Goal: Transaction & Acquisition: Register for event/course

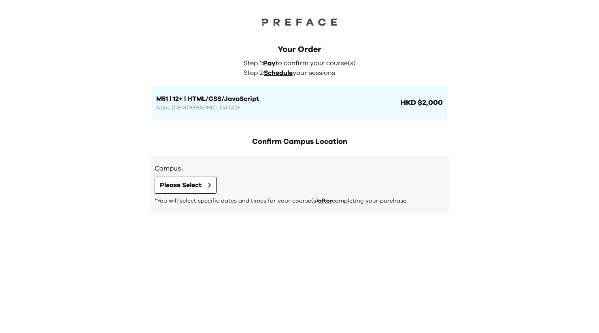
click at [191, 175] on div "Campus Please Select *You will select specific dates and times for your course(…" at bounding box center [300, 184] width 290 height 41
click at [187, 183] on span "Please Select" at bounding box center [181, 185] width 42 height 10
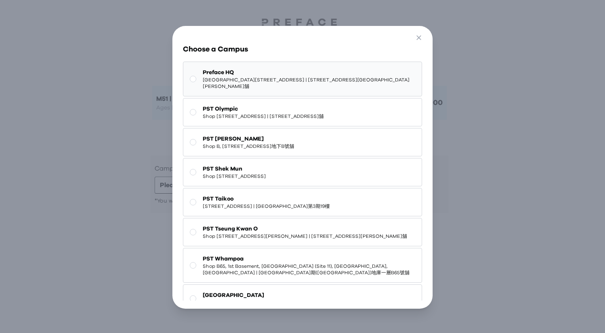
click at [244, 89] on span "Shop G07, Tower 535, 535 Jaffe Road, Causeway Bay | 銅鑼灣謝斐道535號Tower 535 地下G07號舖" at bounding box center [309, 83] width 213 height 13
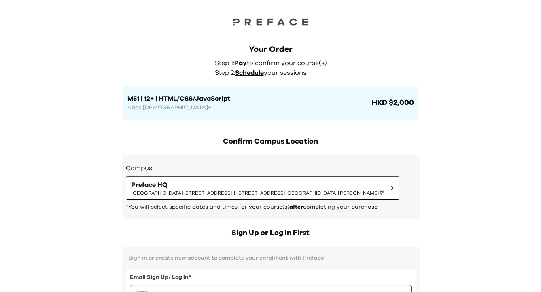
click at [162, 63] on div "Your Order Step 1: Pay to confirm your course(s) Step 2: Schedule your sessions…" at bounding box center [270, 82] width 295 height 76
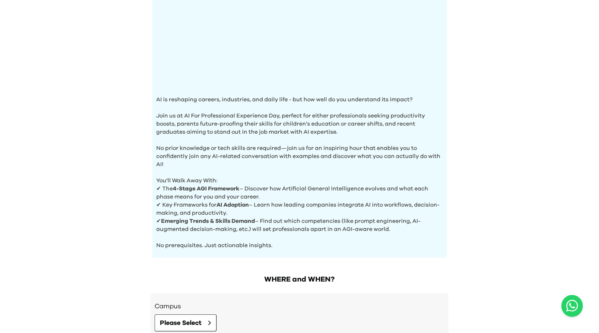
scroll to position [264, 0]
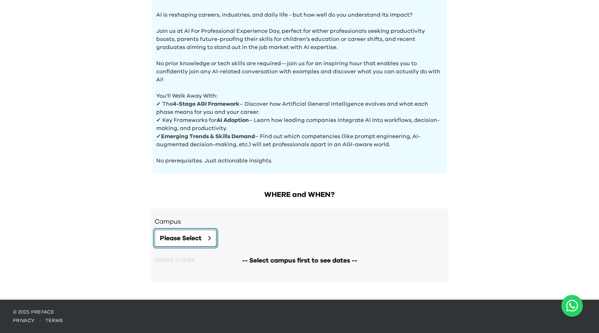
click at [211, 238] on icon at bounding box center [210, 238] width 2 height 4
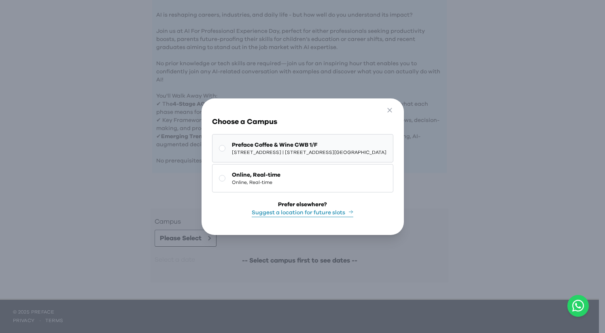
click at [267, 149] on span "1/F, The Sharp, 11 Sharp Street East, Causeway Bay | 銅鑼灣霎東街11號The Sharp 1樓" at bounding box center [309, 152] width 155 height 6
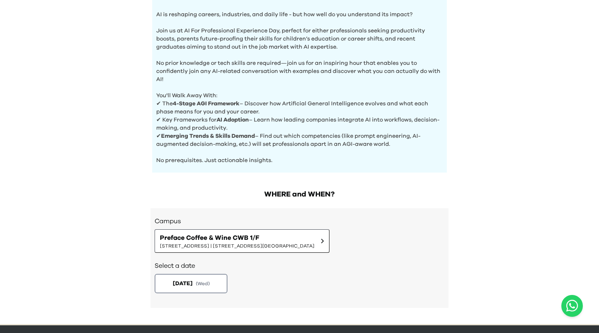
scroll to position [290, 0]
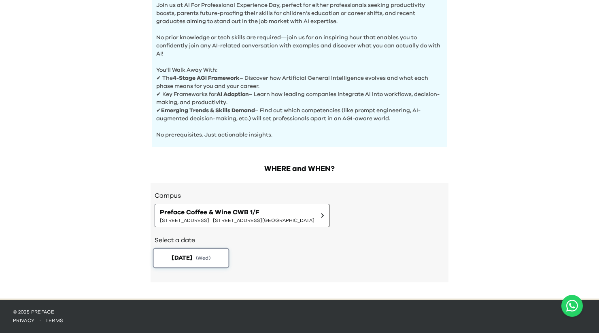
click at [191, 258] on span "2025-10-02" at bounding box center [182, 257] width 21 height 9
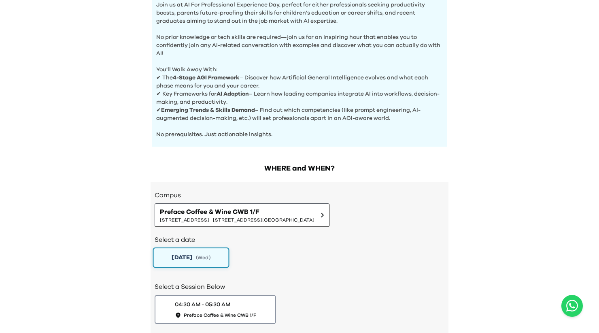
scroll to position [347, 0]
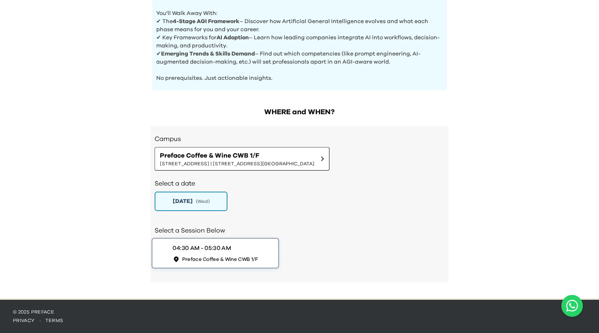
click at [213, 247] on div "04:30 AM - 05:30 AM" at bounding box center [201, 248] width 58 height 9
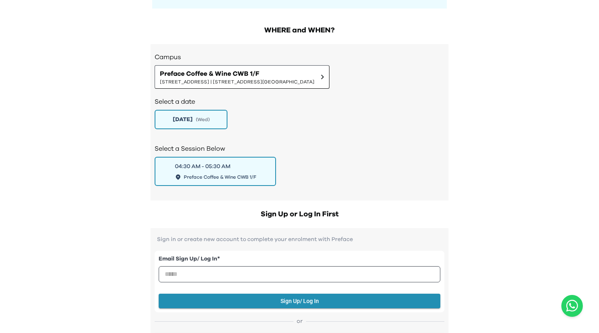
scroll to position [429, 0]
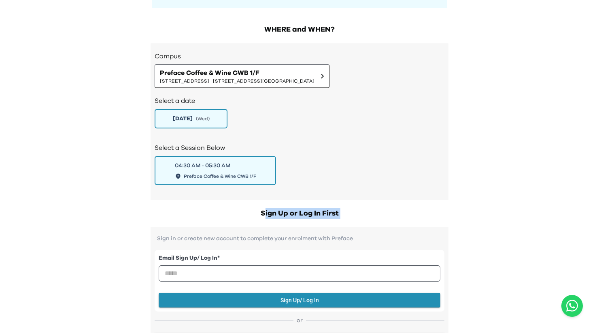
drag, startPoint x: 265, startPoint y: 216, endPoint x: 357, endPoint y: 222, distance: 92.1
click at [354, 218] on h2 "Sign Up or Log In First" at bounding box center [300, 213] width 298 height 11
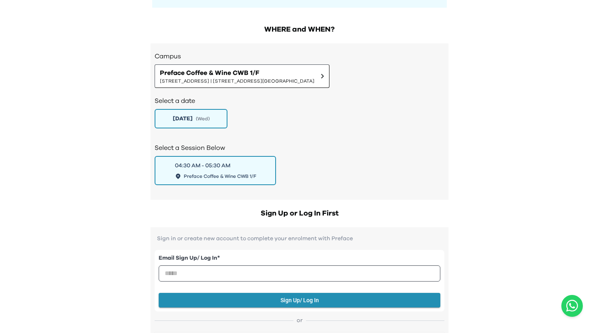
click at [354, 218] on h2 "Sign Up or Log In First" at bounding box center [300, 213] width 298 height 11
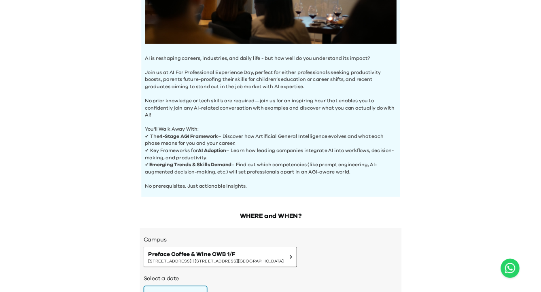
scroll to position [208, 0]
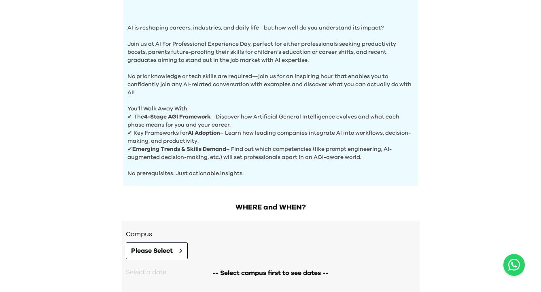
scroll to position [237, 0]
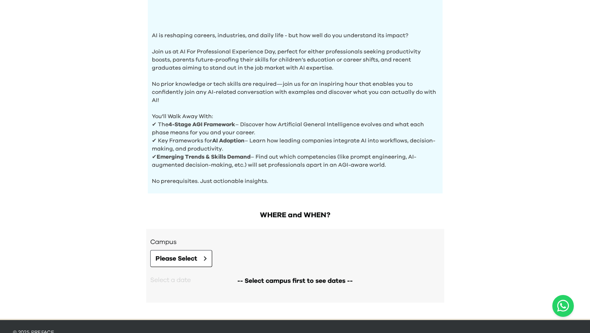
scroll to position [257, 0]
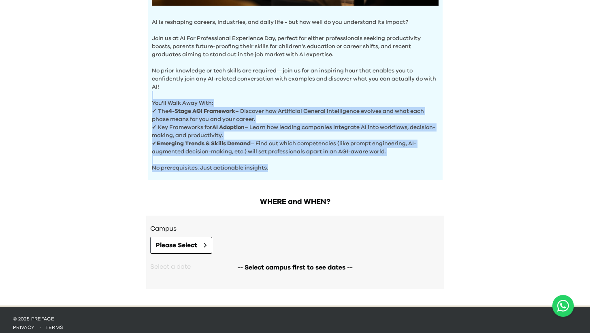
drag, startPoint x: 276, startPoint y: 171, endPoint x: 245, endPoint y: 94, distance: 82.9
click at [245, 94] on p "You'll Walk Away With:" at bounding box center [295, 99] width 287 height 16
drag, startPoint x: 245, startPoint y: 94, endPoint x: 281, endPoint y: 166, distance: 79.5
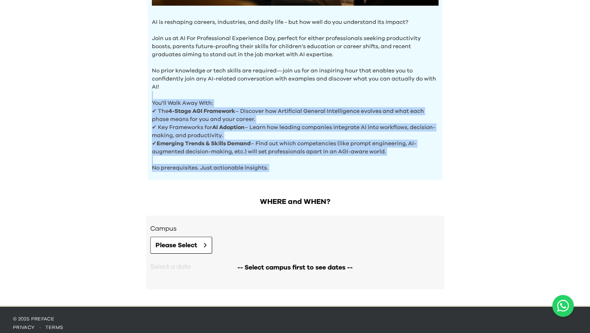
click at [281, 166] on p "No prerequisites. Just actionable insights." at bounding box center [295, 164] width 287 height 16
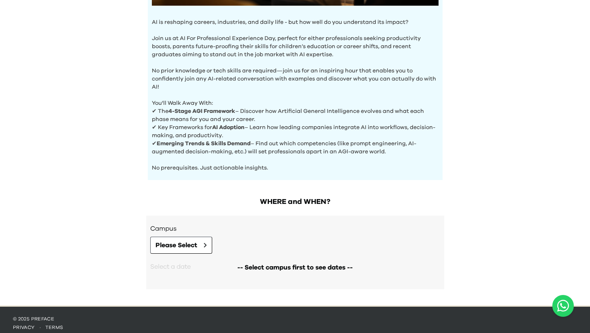
click at [421, 65] on p "No prior knowledge or tech skills are required—join us for an inspiring hour th…" at bounding box center [295, 75] width 287 height 32
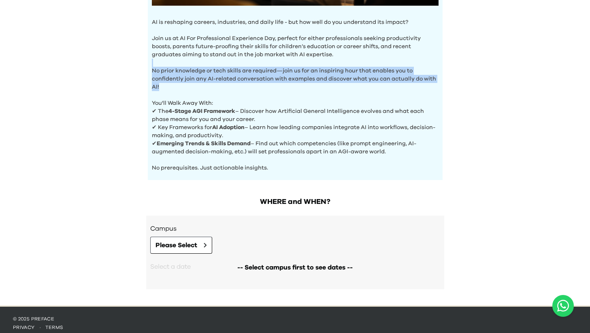
drag, startPoint x: 402, startPoint y: 61, endPoint x: 329, endPoint y: 86, distance: 77.1
click at [329, 86] on p "No prior knowledge or tech skills are required—join us for an inspiring hour th…" at bounding box center [295, 75] width 287 height 32
click at [354, 90] on p "No prior knowledge or tech skills are required—join us for an inspiring hour th…" at bounding box center [295, 75] width 287 height 32
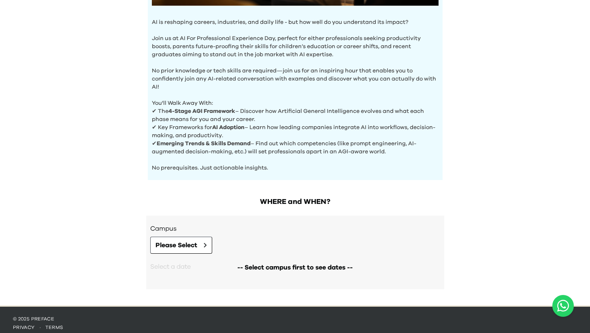
click at [345, 60] on p "No prior knowledge or tech skills are required—join us for an inspiring hour th…" at bounding box center [295, 75] width 287 height 32
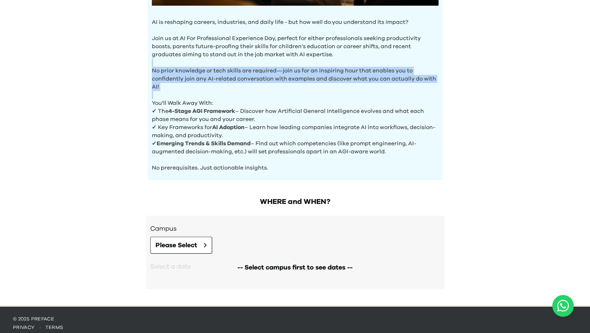
drag, startPoint x: 345, startPoint y: 60, endPoint x: 351, endPoint y: 94, distance: 34.5
click at [351, 94] on p "You'll Walk Away With:" at bounding box center [295, 99] width 287 height 16
drag, startPoint x: 351, startPoint y: 98, endPoint x: 348, endPoint y: 62, distance: 36.1
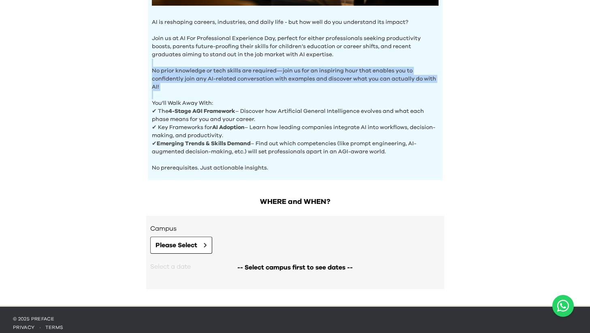
click at [348, 62] on p "No prior knowledge or tech skills are required—join us for an inspiring hour th…" at bounding box center [295, 75] width 287 height 32
drag, startPoint x: 348, startPoint y: 61, endPoint x: 228, endPoint y: 95, distance: 124.6
click at [228, 95] on p "You'll Walk Away With:" at bounding box center [295, 99] width 287 height 16
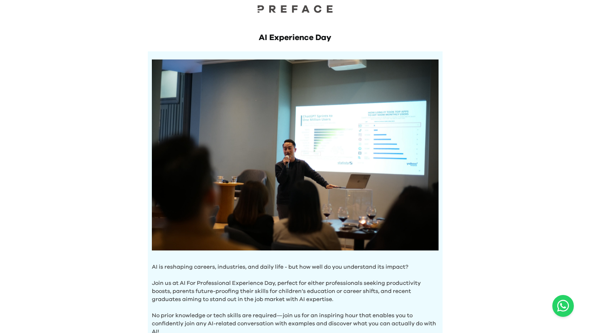
scroll to position [6, 0]
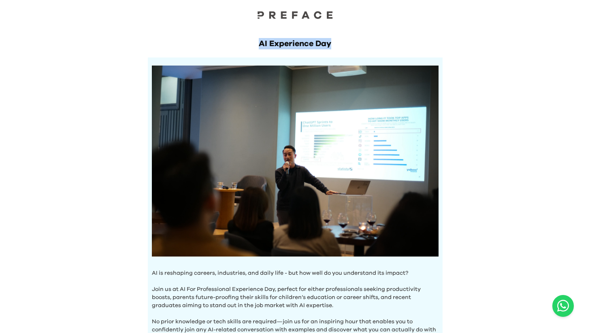
drag, startPoint x: 248, startPoint y: 43, endPoint x: 349, endPoint y: 43, distance: 101.6
click at [349, 43] on h1 "AI Experience Day" at bounding box center [295, 43] width 295 height 11
click at [254, 38] on h1 "AI Experience Day" at bounding box center [295, 43] width 295 height 11
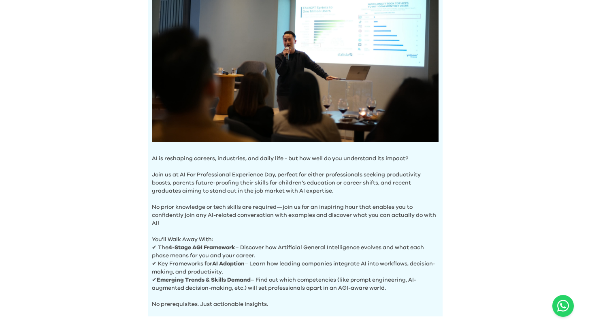
scroll to position [126, 0]
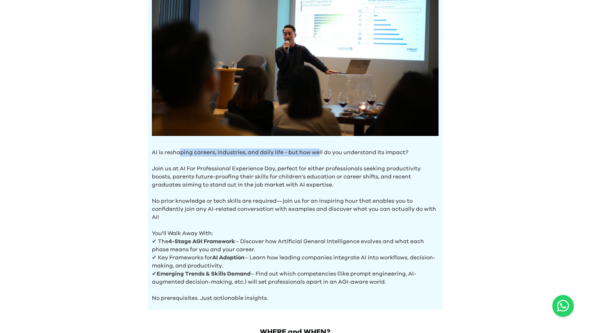
drag, startPoint x: 179, startPoint y: 154, endPoint x: 319, endPoint y: 153, distance: 140.1
click at [319, 153] on p "AI is reshaping careers, industries, and daily life - but how well do you under…" at bounding box center [295, 153] width 287 height 8
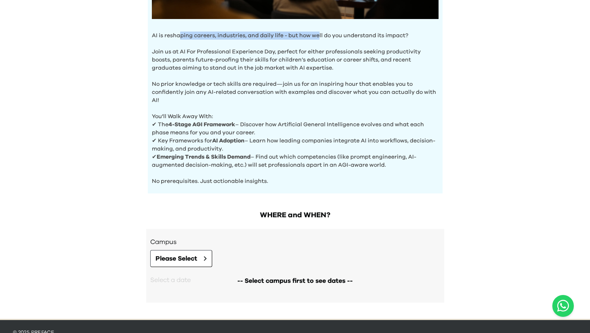
scroll to position [252, 0]
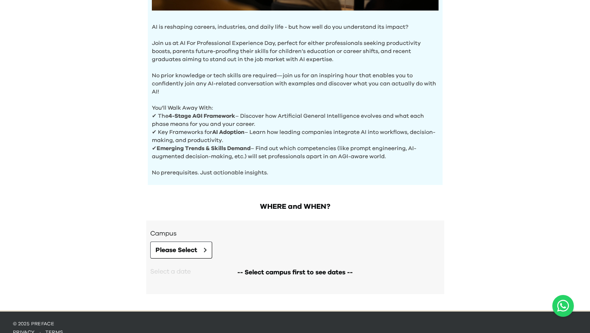
drag, startPoint x: 251, startPoint y: 193, endPoint x: 302, endPoint y: 195, distance: 50.6
click at [302, 195] on div "AI Experience Day AI is reshaping careers, industries, and daily life - but how…" at bounding box center [295, 29] width 590 height 562
drag, startPoint x: 306, startPoint y: 156, endPoint x: 306, endPoint y: 162, distance: 6.1
click at [306, 157] on p "✔ Emerging Trends & Skills Demand – Find out which competencies (like prompt en…" at bounding box center [295, 153] width 287 height 16
click at [306, 162] on p "No prerequisites. Just actionable insights." at bounding box center [295, 169] width 287 height 16
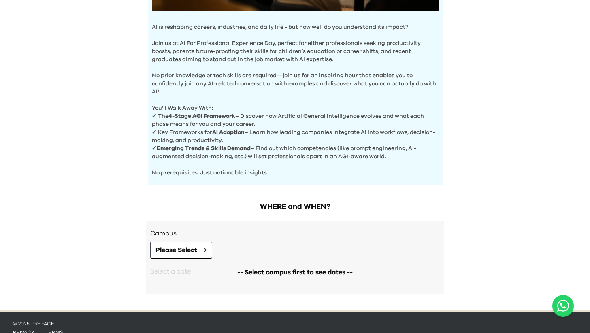
click at [306, 171] on p "No prerequisites. Just actionable insights." at bounding box center [295, 169] width 287 height 16
click at [303, 152] on p "✔ Emerging Trends & Skills Demand – Find out which competencies (like prompt en…" at bounding box center [295, 153] width 287 height 16
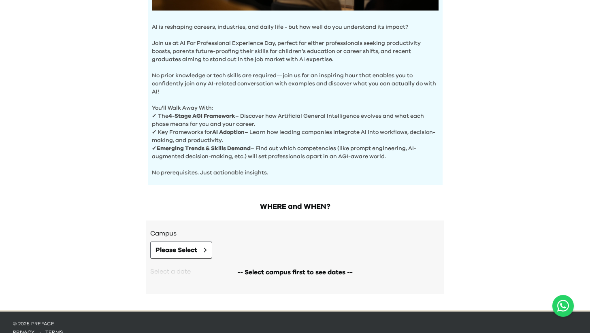
click at [303, 147] on p "✔ Emerging Trends & Skills Demand – Find out which competencies (like prompt en…" at bounding box center [295, 153] width 287 height 16
click at [300, 134] on p "✔ Key Frameworks for AI Adoption – Learn how leading companies integrate AI int…" at bounding box center [295, 136] width 287 height 16
click at [300, 139] on p "✔ Key Frameworks for AI Adoption – Learn how leading companies integrate AI int…" at bounding box center [295, 136] width 287 height 16
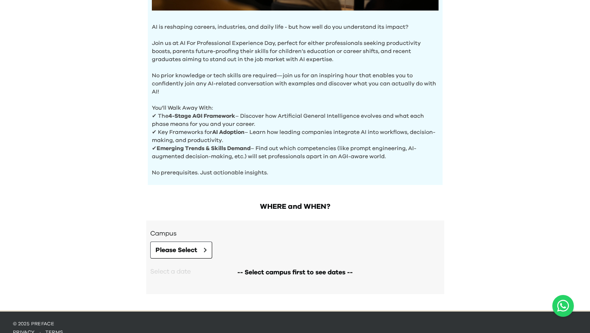
click at [170, 102] on p "You'll Walk Away With:" at bounding box center [295, 104] width 287 height 16
click at [170, 100] on p "You'll Walk Away With:" at bounding box center [295, 104] width 287 height 16
click at [169, 85] on p "No prior knowledge or tech skills are required—join us for an inspiring hour th…" at bounding box center [295, 80] width 287 height 32
click at [168, 93] on p "No prior knowledge or tech skills are required—join us for an inspiring hour th…" at bounding box center [295, 80] width 287 height 32
drag, startPoint x: 114, startPoint y: 72, endPoint x: 119, endPoint y: 72, distance: 4.5
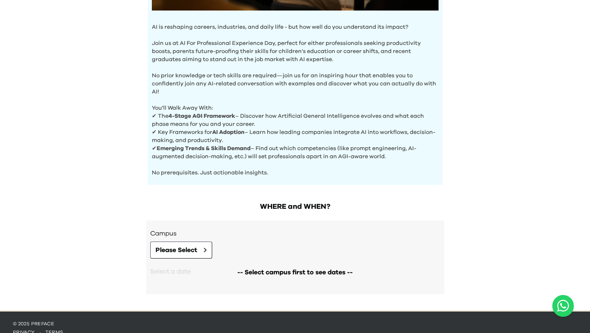
click at [115, 72] on div "AI Experience Day AI is reshaping careers, industries, and daily life - but how…" at bounding box center [295, 29] width 590 height 562
click at [157, 77] on p "No prior knowledge or tech skills are required—join us for an inspiring hour th…" at bounding box center [295, 80] width 287 height 32
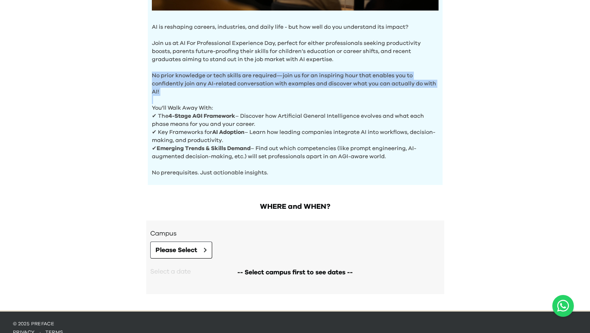
click at [157, 77] on p "No prior knowledge or tech skills are required—join us for an inspiring hour th…" at bounding box center [295, 80] width 287 height 32
click at [157, 78] on p "No prior knowledge or tech skills are required—join us for an inspiring hour th…" at bounding box center [295, 80] width 287 height 32
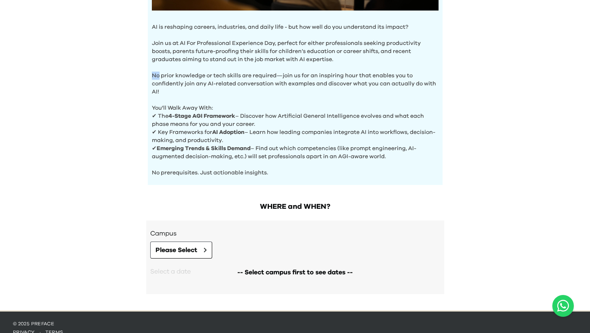
click at [157, 78] on p "No prior knowledge or tech skills are required—join us for an inspiring hour th…" at bounding box center [295, 80] width 287 height 32
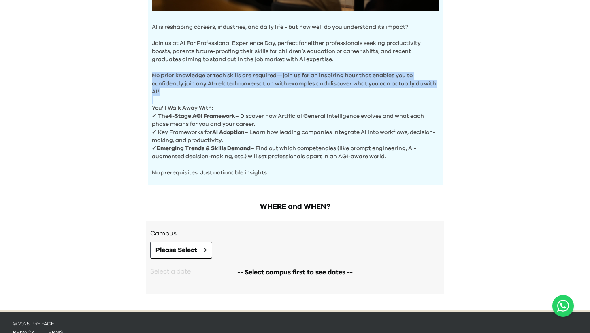
click at [157, 78] on p "No prior knowledge or tech skills are required—join us for an inspiring hour th…" at bounding box center [295, 80] width 287 height 32
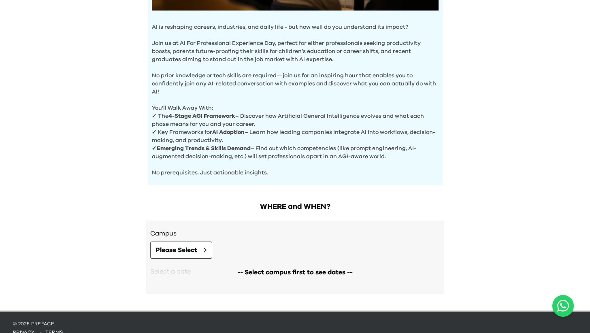
click at [158, 84] on p "No prior knowledge or tech skills are required—join us for an inspiring hour th…" at bounding box center [295, 80] width 287 height 32
click at [162, 104] on p "You'll Walk Away With:" at bounding box center [295, 104] width 287 height 16
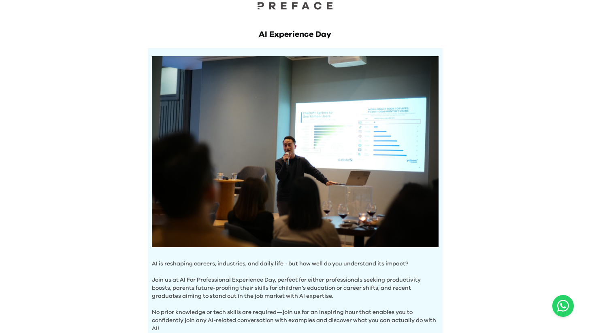
scroll to position [0, 0]
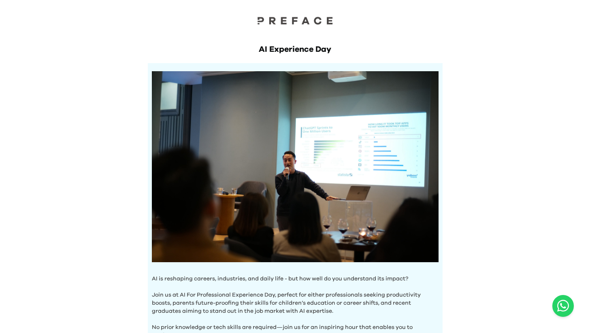
click at [147, 48] on div "AI Experience Day AI is reshaping careers, industries, and daily life - but how…" at bounding box center [295, 232] width 311 height 409
click at [148, 48] on h1 "AI Experience Day" at bounding box center [295, 49] width 295 height 11
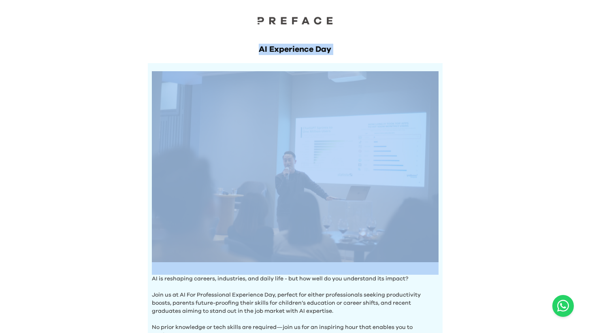
click at [148, 48] on h1 "AI Experience Day" at bounding box center [295, 49] width 295 height 11
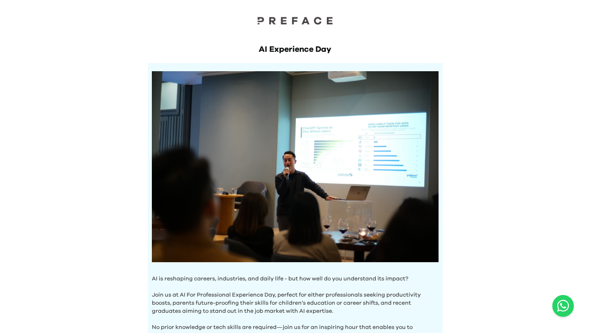
click at [95, 41] on div "AI Experience Day AI is reshaping careers, industries, and daily life - but how…" at bounding box center [295, 281] width 590 height 562
click at [317, 285] on p "Join us at AI For Professional Experience Day, perfect for either professionals…" at bounding box center [295, 299] width 287 height 32
click at [317, 284] on p "Join us at AI For Professional Experience Day, perfect for either professionals…" at bounding box center [295, 299] width 287 height 32
